Goal: Transaction & Acquisition: Obtain resource

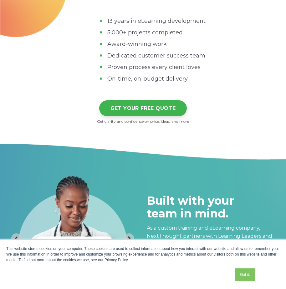
scroll to position [1814, 0]
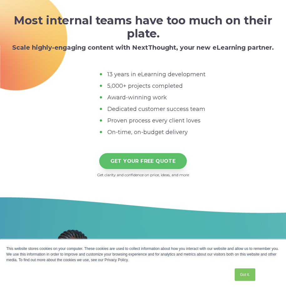
click at [141, 161] on link "GET YOUR FREE QUOTE" at bounding box center [143, 161] width 88 height 16
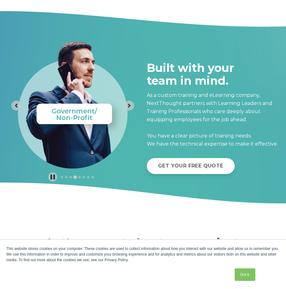
scroll to position [2017, 0]
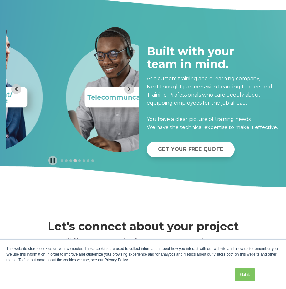
drag, startPoint x: 82, startPoint y: 129, endPoint x: -3, endPoint y: 118, distance: 85.4
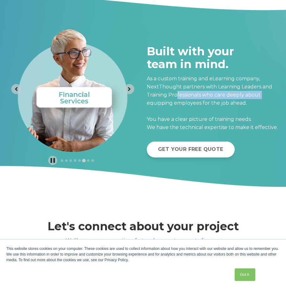
drag, startPoint x: 176, startPoint y: 91, endPoint x: 84, endPoint y: 105, distance: 93.3
click at [110, 107] on div at bounding box center [142, 89] width 273 height 152
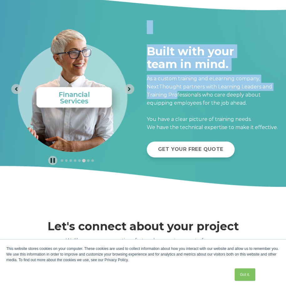
drag, startPoint x: 83, startPoint y: 104, endPoint x: 239, endPoint y: 89, distance: 156.6
click at [236, 89] on div at bounding box center [142, 89] width 273 height 152
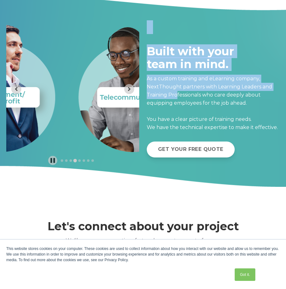
drag, startPoint x: 105, startPoint y: 100, endPoint x: -3, endPoint y: 114, distance: 108.9
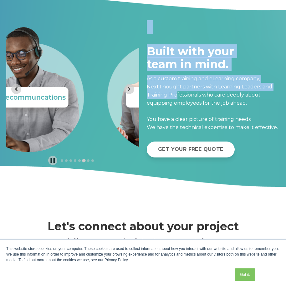
drag, startPoint x: 48, startPoint y: 102, endPoint x: 123, endPoint y: 106, distance: 75.8
click at [123, 106] on img "6 of 8" at bounding box center [162, 82] width 120 height 139
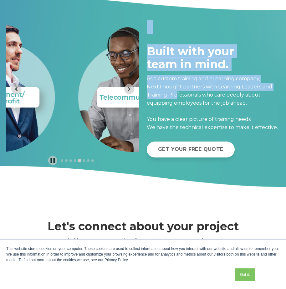
drag, startPoint x: 48, startPoint y: 90, endPoint x: 284, endPoint y: 87, distance: 235.5
click at [202, 87] on div at bounding box center [142, 89] width 273 height 152
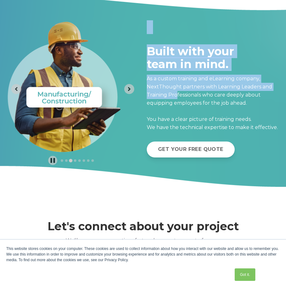
drag, startPoint x: 55, startPoint y: 123, endPoint x: 3, endPoint y: 127, distance: 52.1
click at [3, 127] on div at bounding box center [143, 90] width 286 height 194
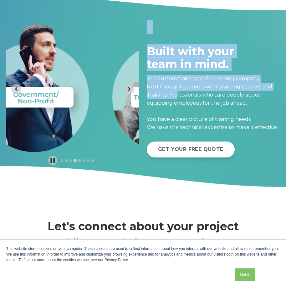
drag, startPoint x: 108, startPoint y: 98, endPoint x: -3, endPoint y: 92, distance: 110.6
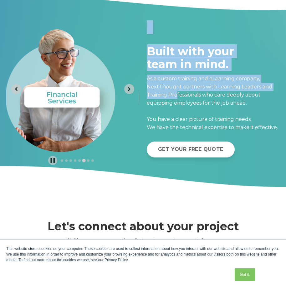
drag, startPoint x: 84, startPoint y: 100, endPoint x: -3, endPoint y: 98, distance: 86.0
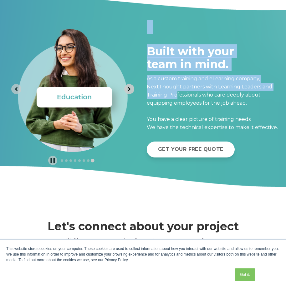
drag, startPoint x: 117, startPoint y: 89, endPoint x: 130, endPoint y: 84, distance: 14.5
click at [126, 85] on section "Image carousel with 8 slides." at bounding box center [72, 89] width 133 height 152
click at [135, 84] on div "8 of 8" at bounding box center [72, 82] width 133 height 139
click at [130, 86] on icon "Go to first slide" at bounding box center [129, 89] width 6 height 6
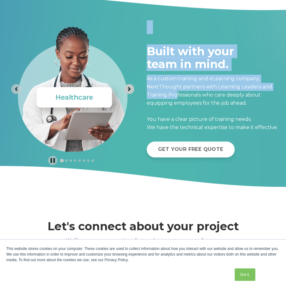
click at [133, 87] on button "Next slide" at bounding box center [129, 89] width 10 height 10
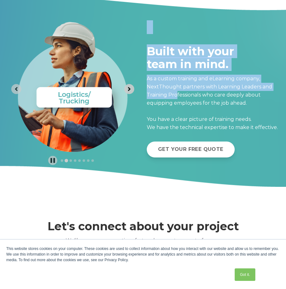
click at [132, 88] on icon "Next slide" at bounding box center [129, 89] width 6 height 6
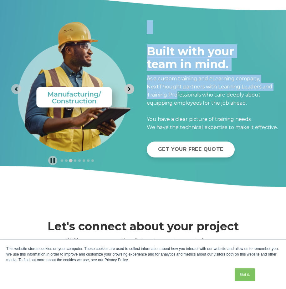
click at [132, 88] on icon "Next slide" at bounding box center [129, 89] width 6 height 6
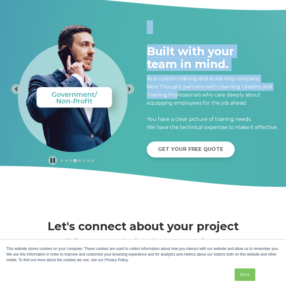
click at [195, 21] on h2 at bounding box center [213, 27] width 133 height 13
